Goal: Task Accomplishment & Management: Use online tool/utility

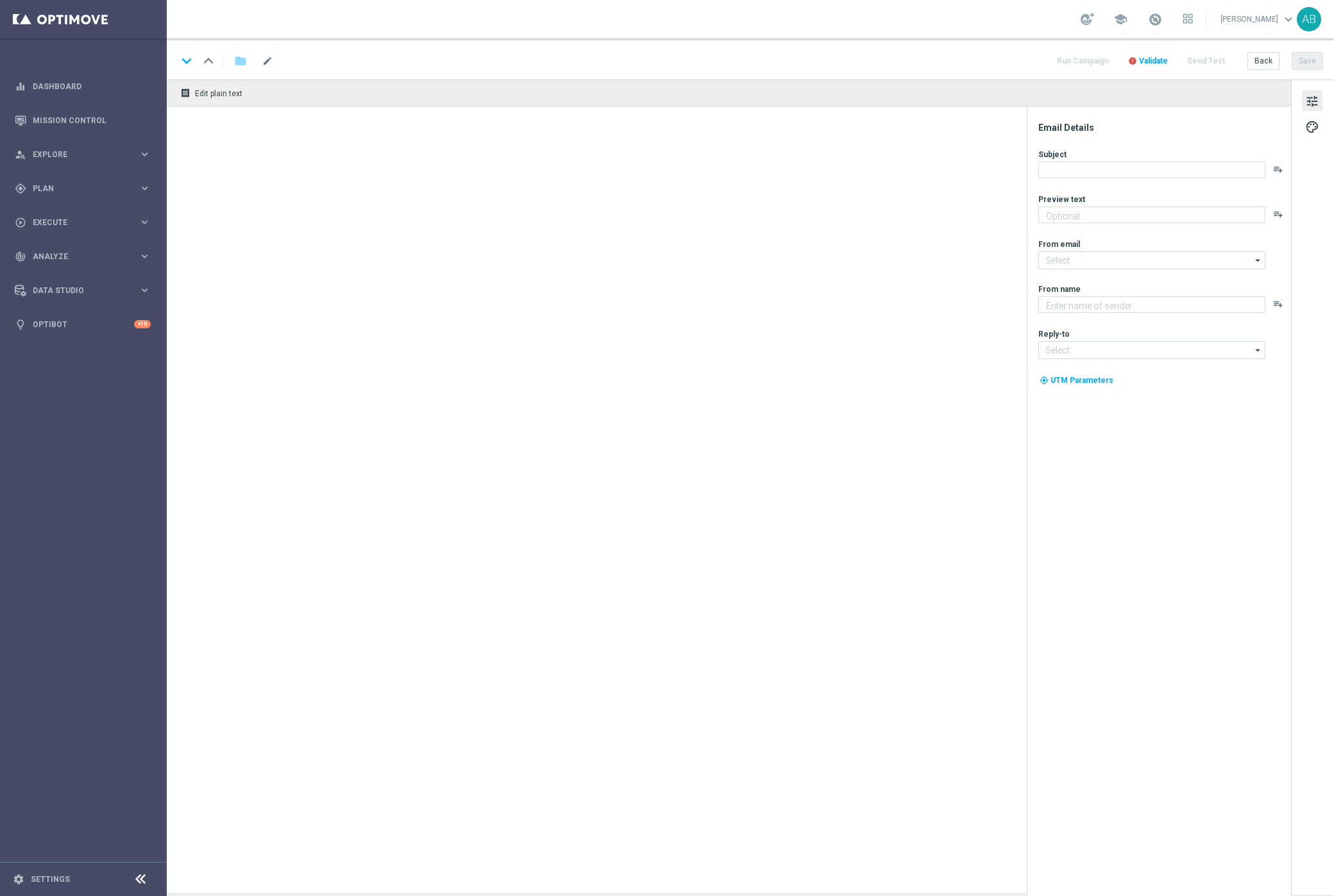
type textarea "72 hours to claim your Bounty..."
type textarea "Lottoland"
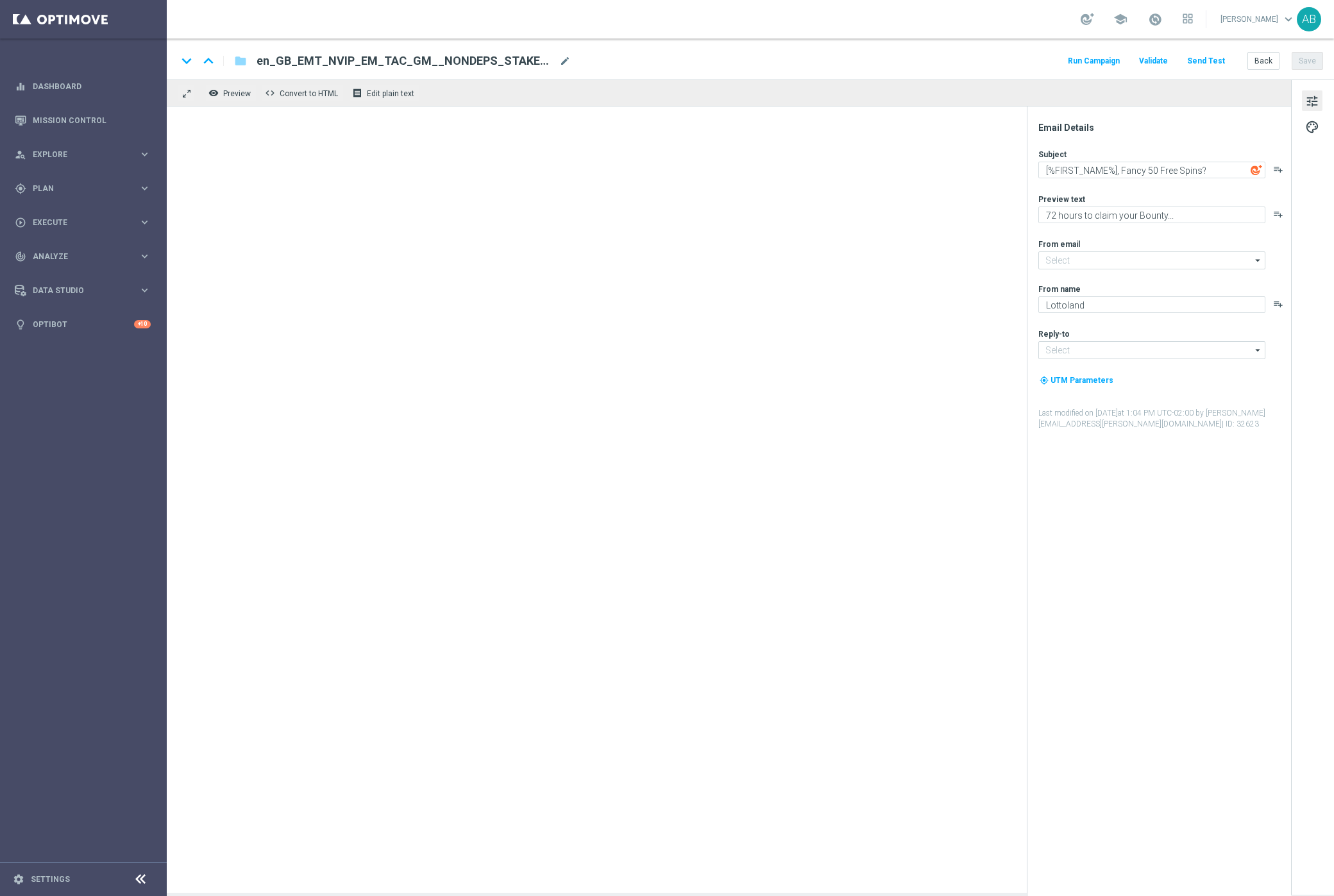
type input "[EMAIL_ADDRESS][DOMAIN_NAME]"
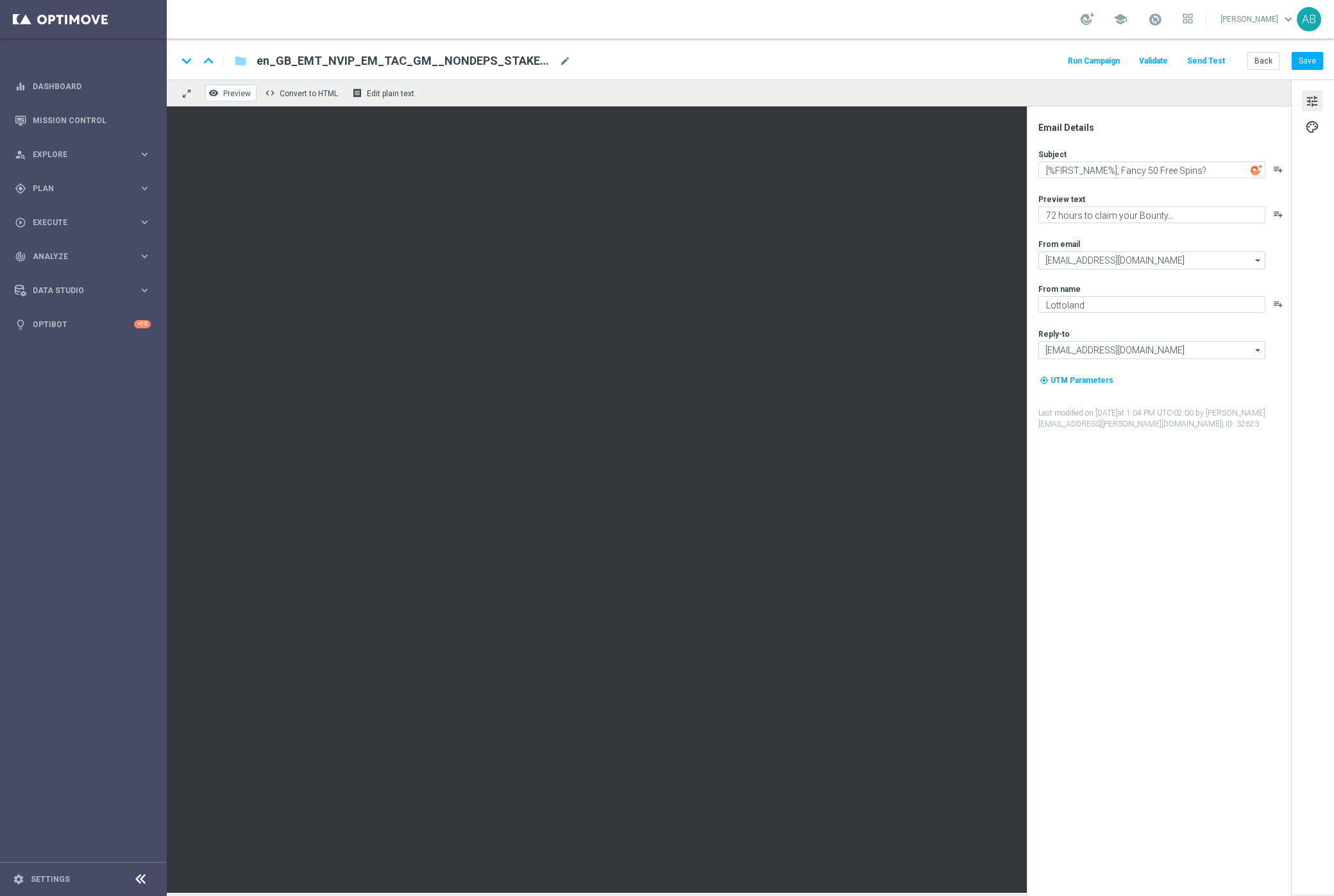
click at [238, 89] on span "Preview" at bounding box center [237, 94] width 28 height 9
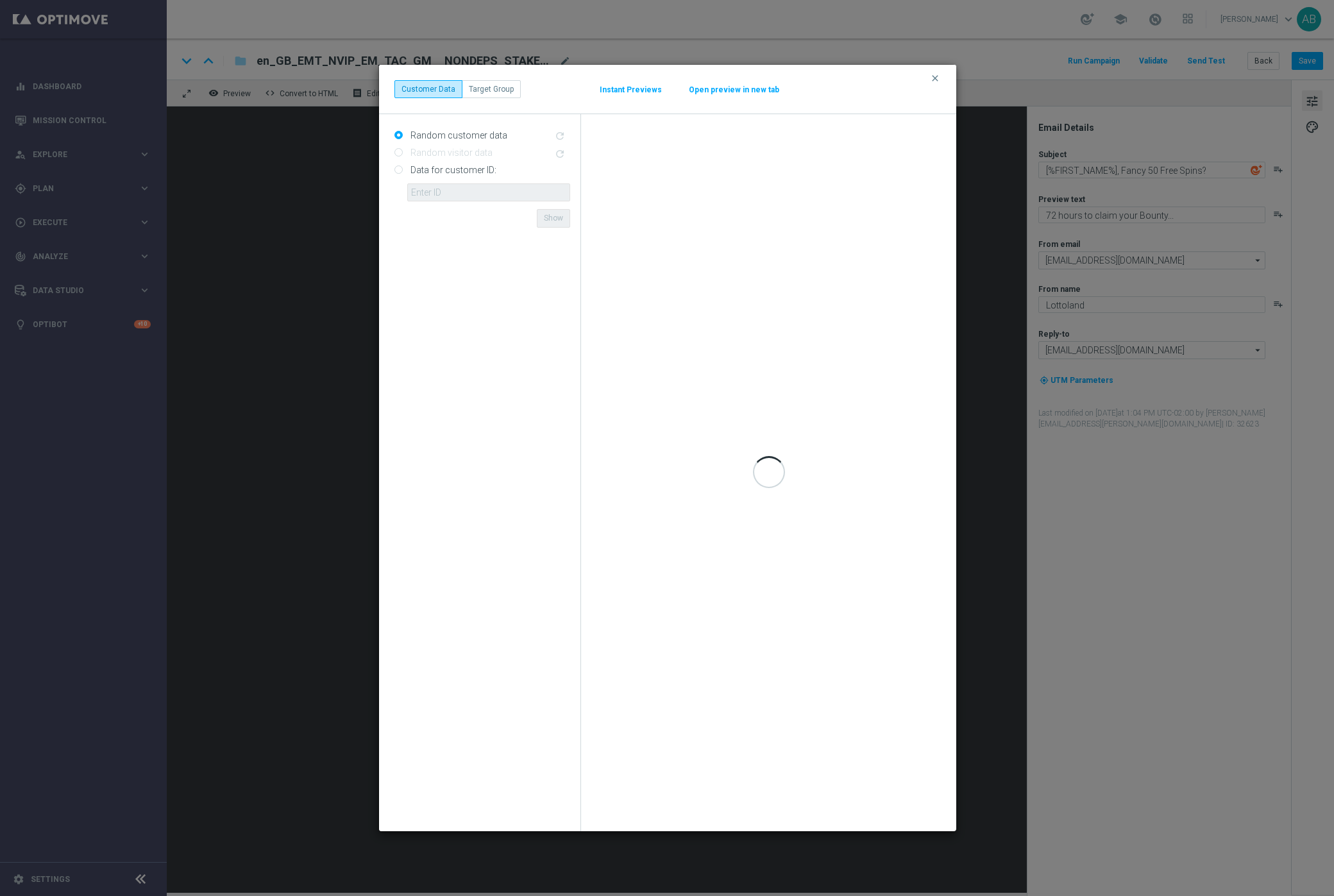
click at [401, 169] on input "Data for customer ID:" at bounding box center [398, 171] width 9 height 9
radio input "true"
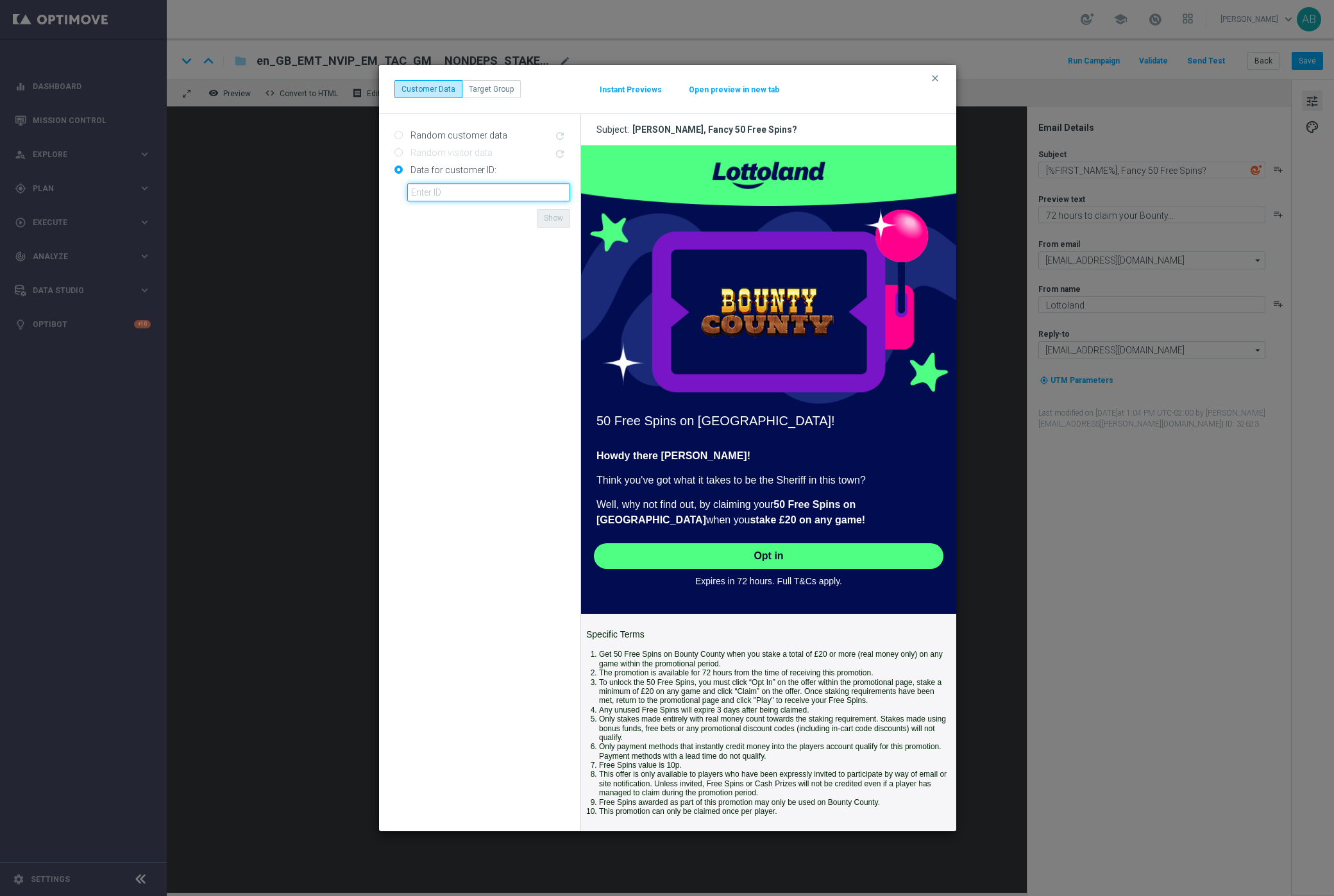
click at [445, 195] on input "text" at bounding box center [488, 192] width 163 height 18
type input "4832825"
click at [556, 216] on button "Show" at bounding box center [553, 218] width 33 height 18
click at [713, 85] on button "Open preview in new tab" at bounding box center [734, 90] width 92 height 11
